Goal: Task Accomplishment & Management: Manage account settings

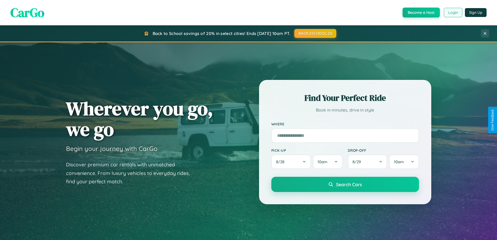
click at [452, 13] on button "Login" at bounding box center [452, 12] width 19 height 9
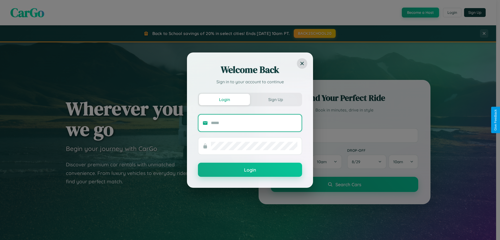
click at [254, 123] on input "text" at bounding box center [254, 123] width 87 height 8
type input "**********"
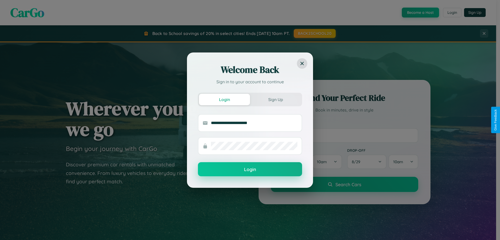
click at [250, 169] on button "Login" at bounding box center [250, 169] width 104 height 14
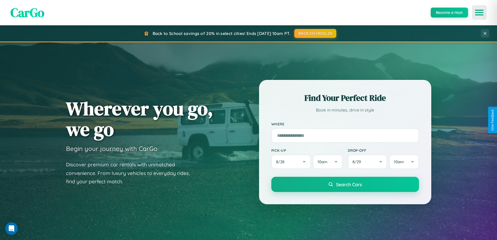
click at [479, 13] on icon "Open menu" at bounding box center [479, 12] width 8 height 5
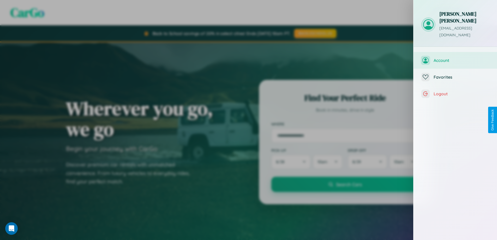
click at [455, 58] on span "Account" at bounding box center [461, 60] width 56 height 5
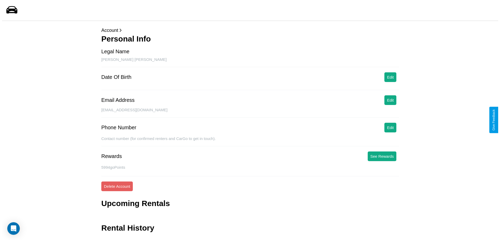
scroll to position [13, 0]
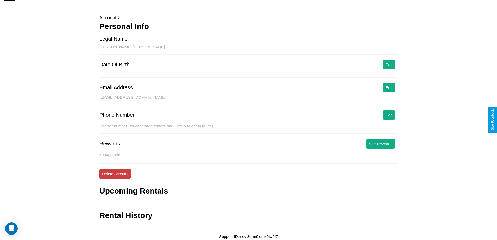
click at [115, 173] on button "Delete Account" at bounding box center [115, 174] width 32 height 10
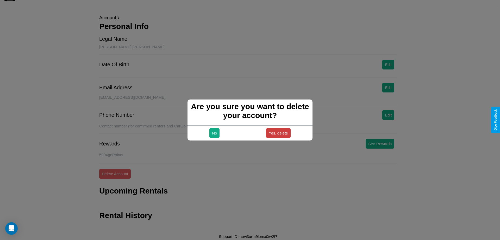
click at [278, 133] on button "Yes, delete" at bounding box center [278, 133] width 25 height 10
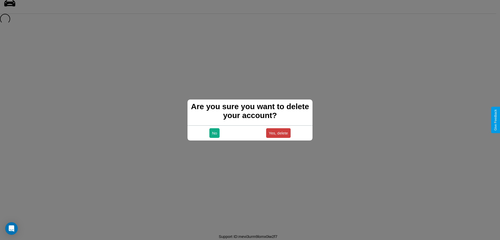
scroll to position [7, 0]
